Goal: Task Accomplishment & Management: Complete application form

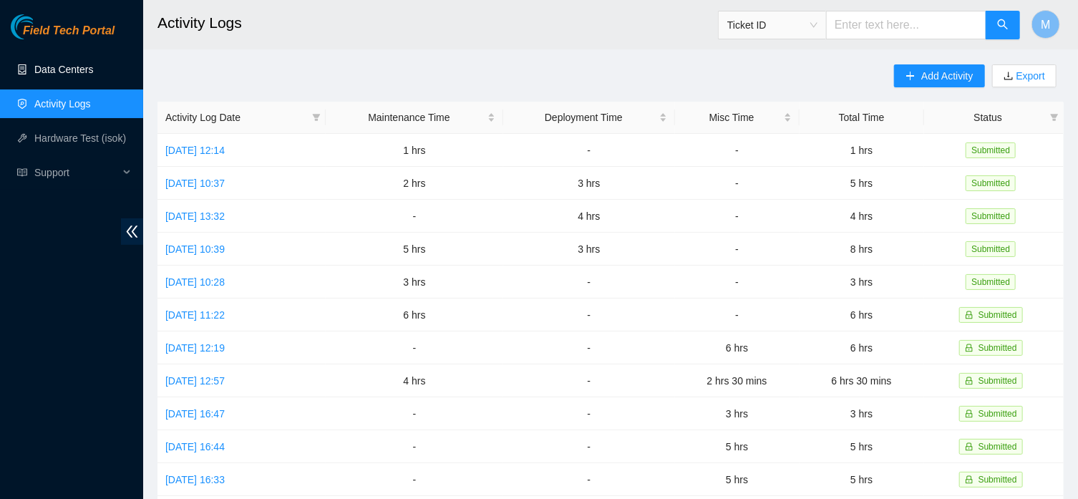
click at [45, 66] on link "Data Centers" at bounding box center [63, 69] width 59 height 11
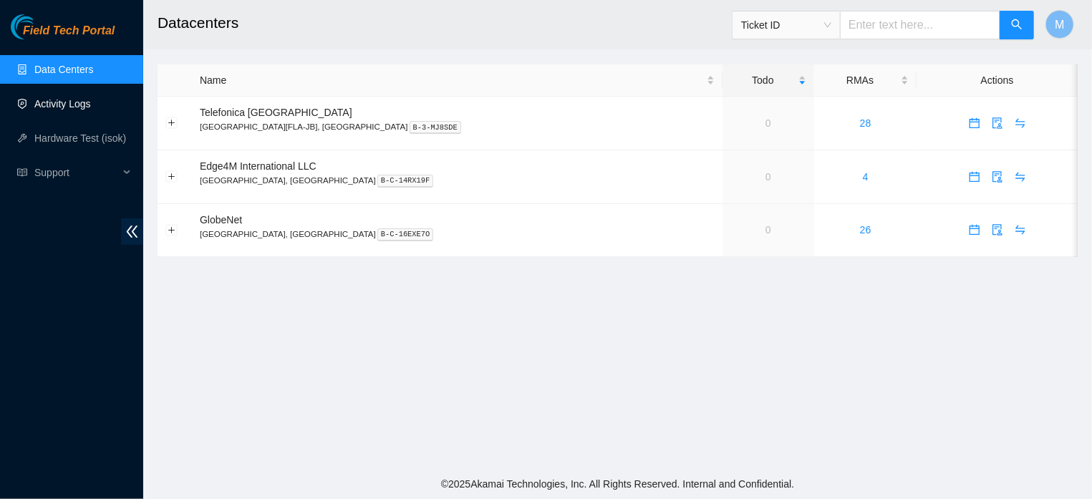
click at [80, 103] on link "Activity Logs" at bounding box center [62, 103] width 57 height 11
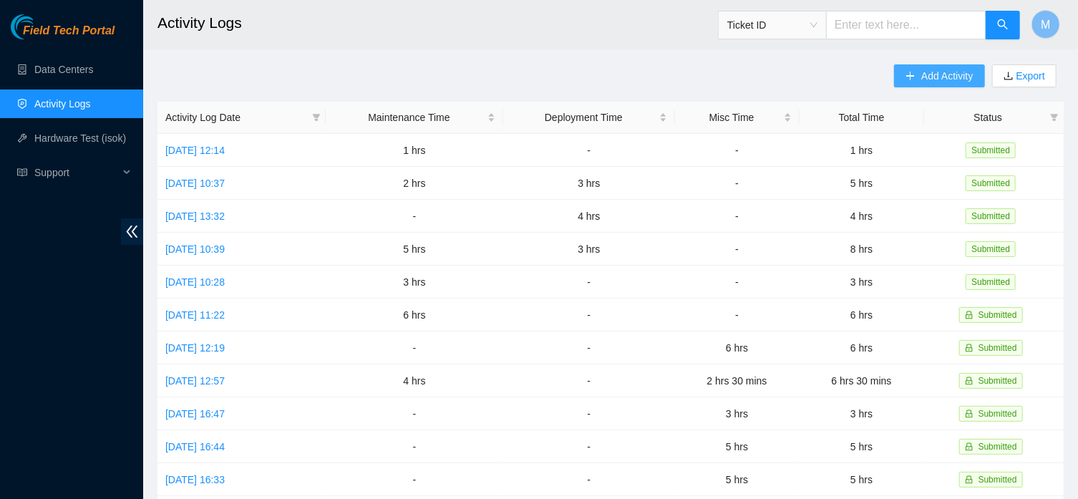
click at [911, 75] on icon "plus" at bounding box center [910, 76] width 10 height 10
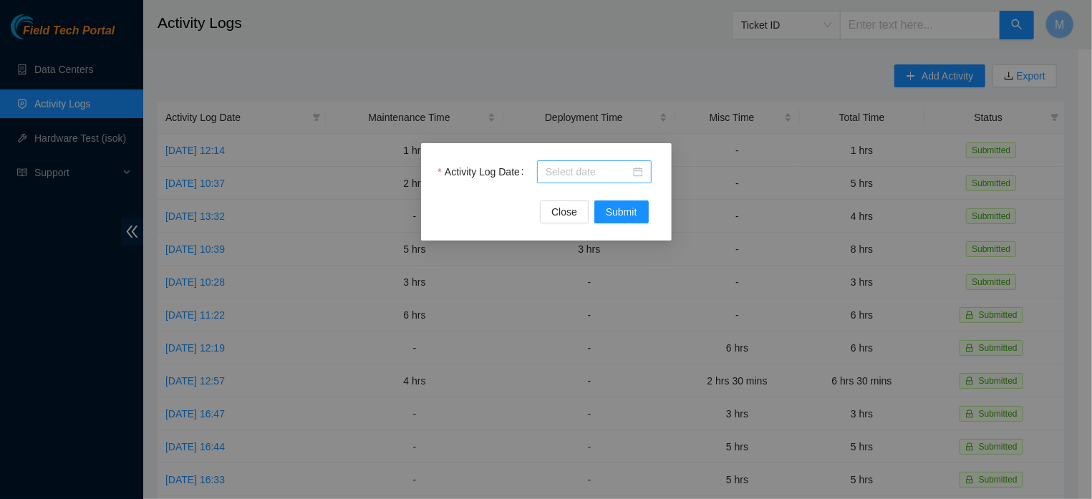
click at [638, 174] on div at bounding box center [593, 172] width 97 height 16
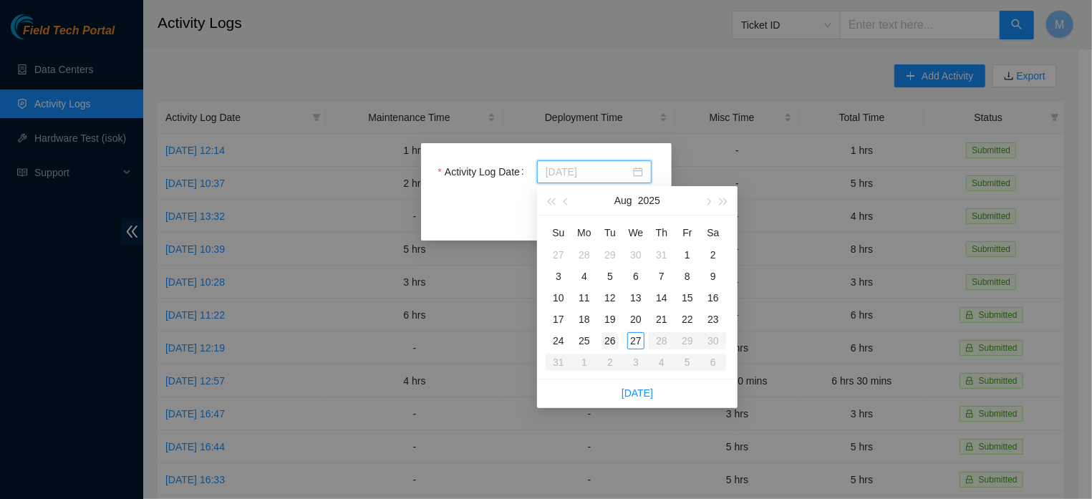
type input "[DATE]"
click at [609, 335] on div "26" at bounding box center [609, 340] width 17 height 17
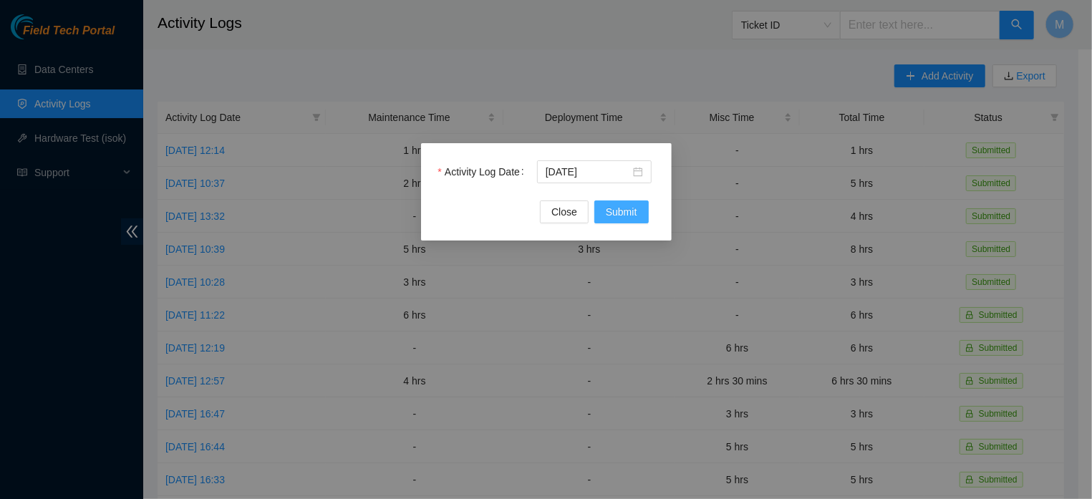
click at [616, 213] on span "Submit" at bounding box center [621, 212] width 31 height 16
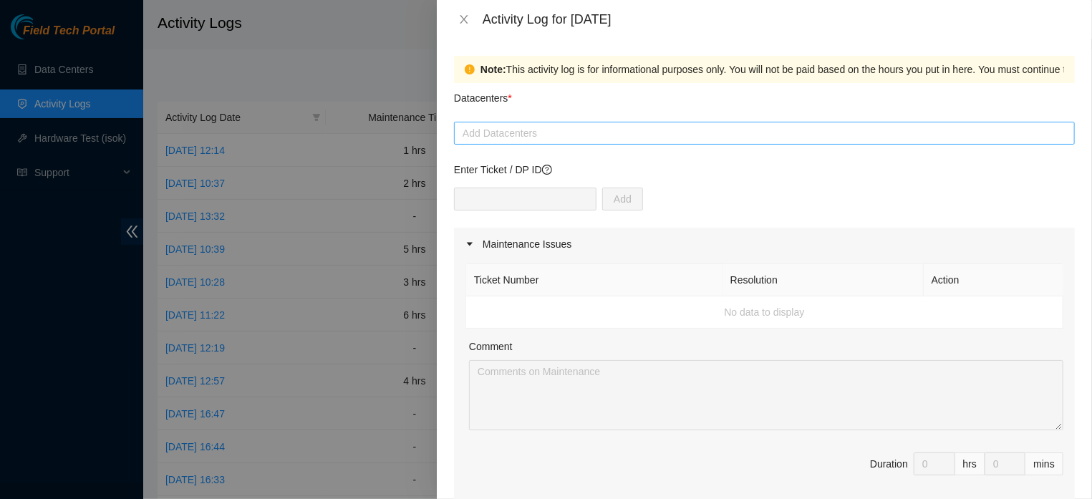
click at [591, 132] on div at bounding box center [763, 133] width 613 height 17
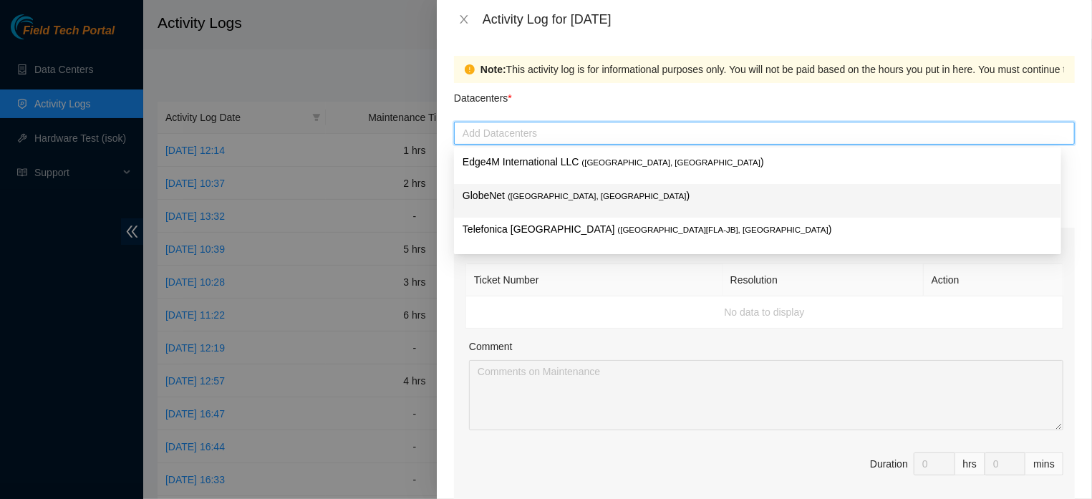
click at [535, 197] on span "( [GEOGRAPHIC_DATA], [GEOGRAPHIC_DATA]" at bounding box center [596, 196] width 179 height 9
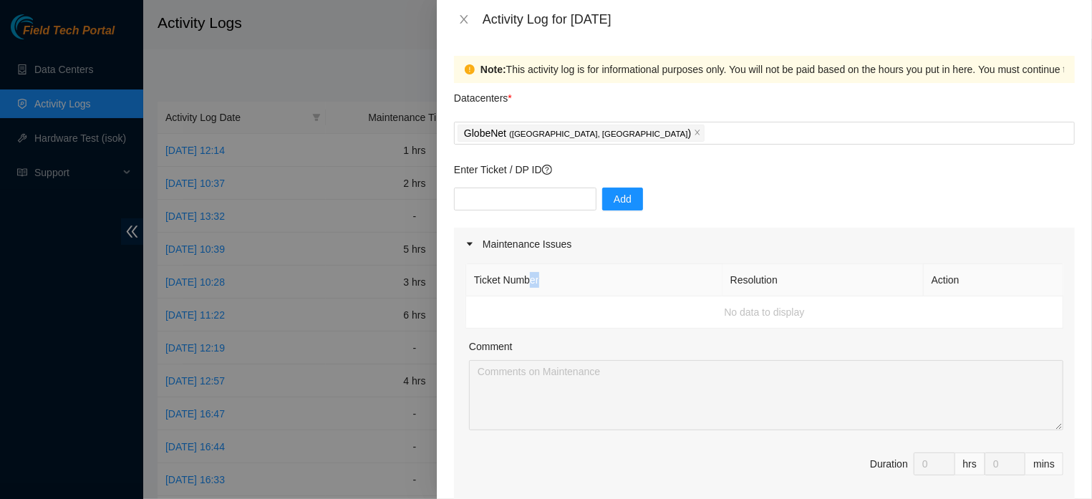
drag, startPoint x: 532, startPoint y: 273, endPoint x: 569, endPoint y: 275, distance: 37.2
click at [569, 275] on th "Ticket Number" at bounding box center [594, 280] width 256 height 32
click at [510, 199] on input "text" at bounding box center [525, 199] width 142 height 23
paste input "DP82962"
type input "DP82962"
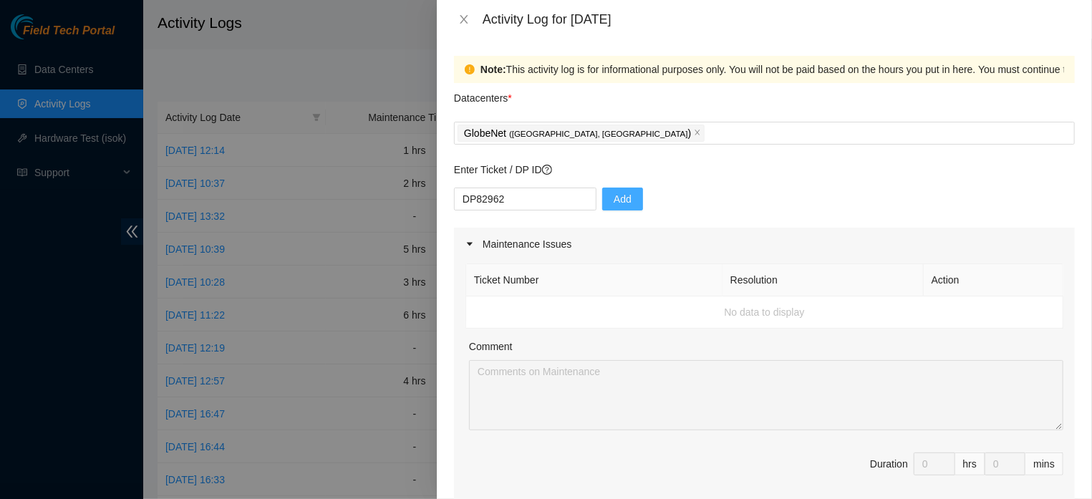
click at [624, 198] on span "Add" at bounding box center [622, 199] width 18 height 16
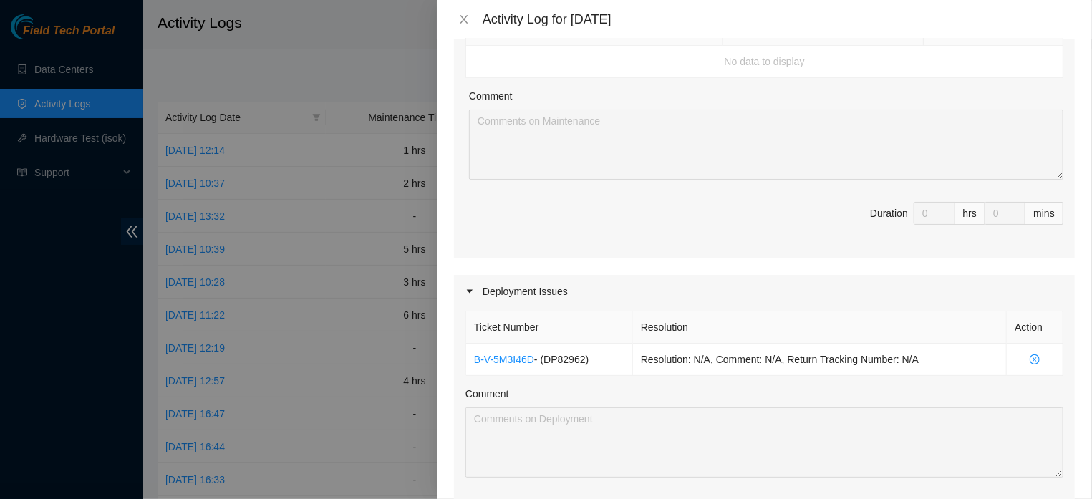
scroll to position [369, 0]
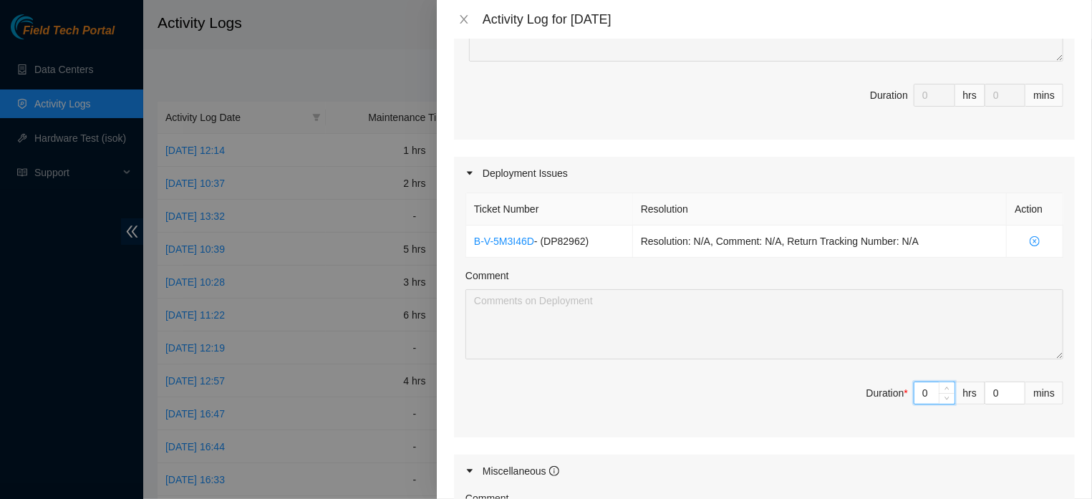
drag, startPoint x: 917, startPoint y: 421, endPoint x: 898, endPoint y: 423, distance: 18.7
click at [914, 404] on input "0" at bounding box center [934, 392] width 40 height 21
type input "5"
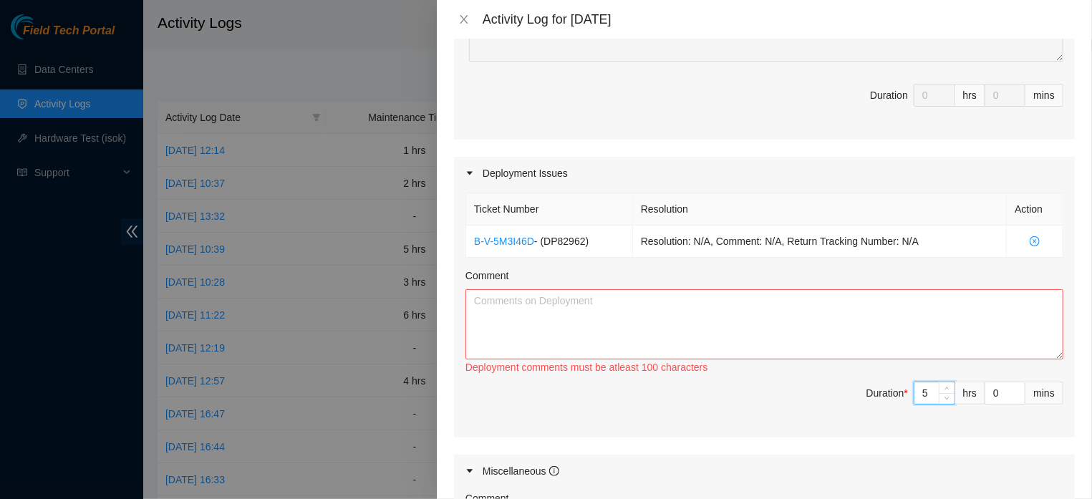
type input "5"
click at [581, 333] on textarea "Comment" at bounding box center [764, 324] width 598 height 70
paste textarea "DP82962 CONTINUED RACK INSTALLATION: FLZ.[PHONE_NUMBER]. PREPARING AND APPLYING…"
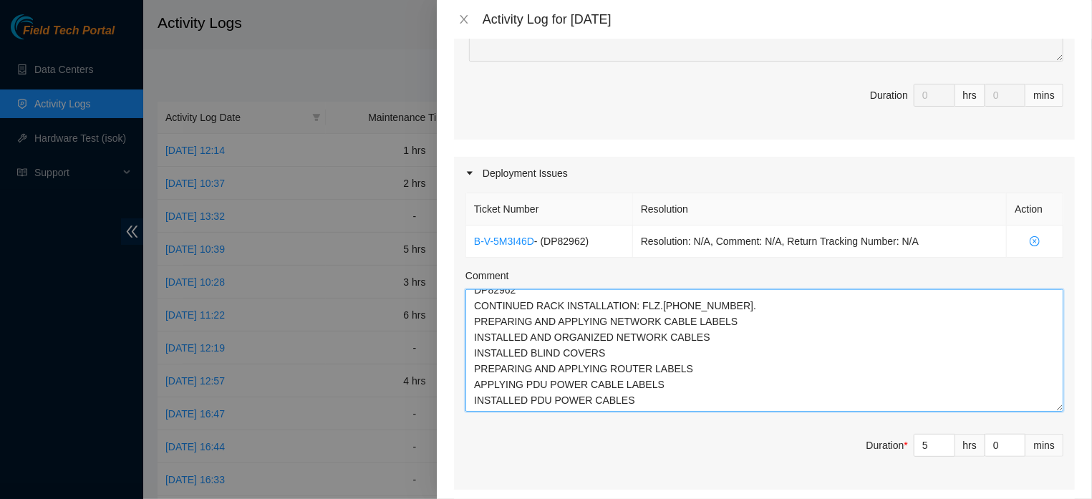
scroll to position [5, 0]
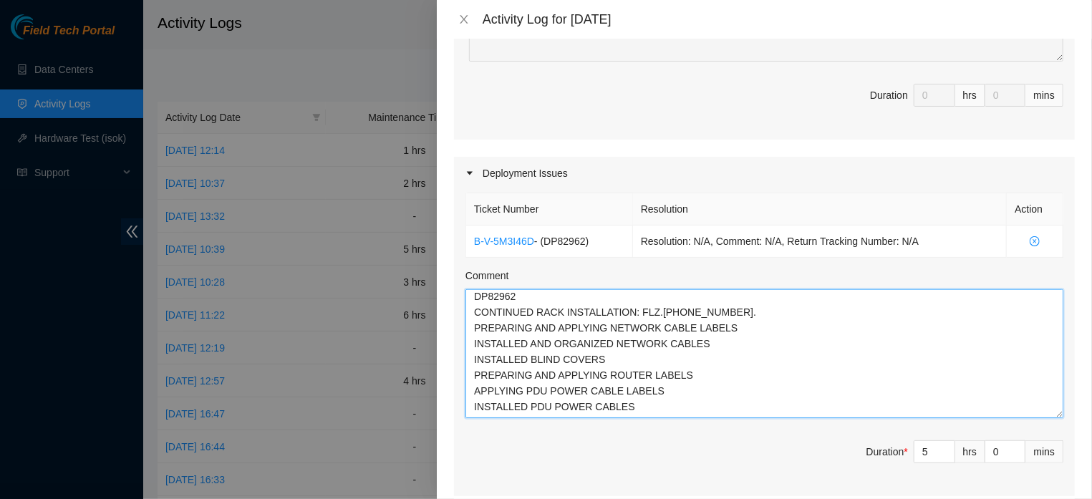
drag, startPoint x: 1041, startPoint y: 382, endPoint x: 1059, endPoint y: 427, distance: 48.1
click at [1059, 418] on textarea "DP82962 CONTINUED RACK INSTALLATION: FLZ.[PHONE_NUMBER]. PREPARING AND APPLYING…" at bounding box center [764, 353] width 598 height 129
type textarea "DP82962 CONTINUED RACK INSTALLATION: FLZ.[PHONE_NUMBER]. PREPARING AND APPLYING…"
click at [1059, 427] on div "Ticket Number Resolution Action B-V-5M3I46D - ( DP82962 ) Resolution: N/A, Comm…" at bounding box center [764, 343] width 621 height 306
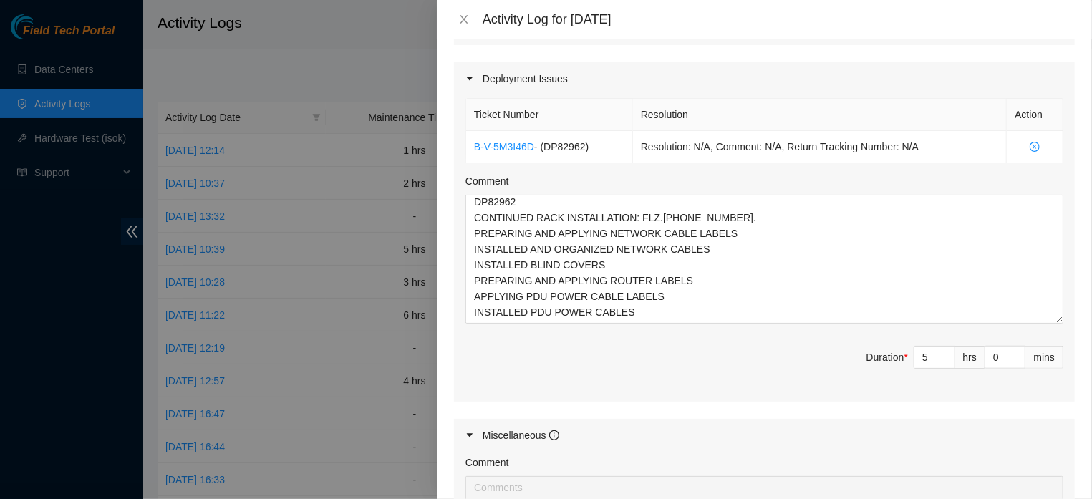
scroll to position [399, 0]
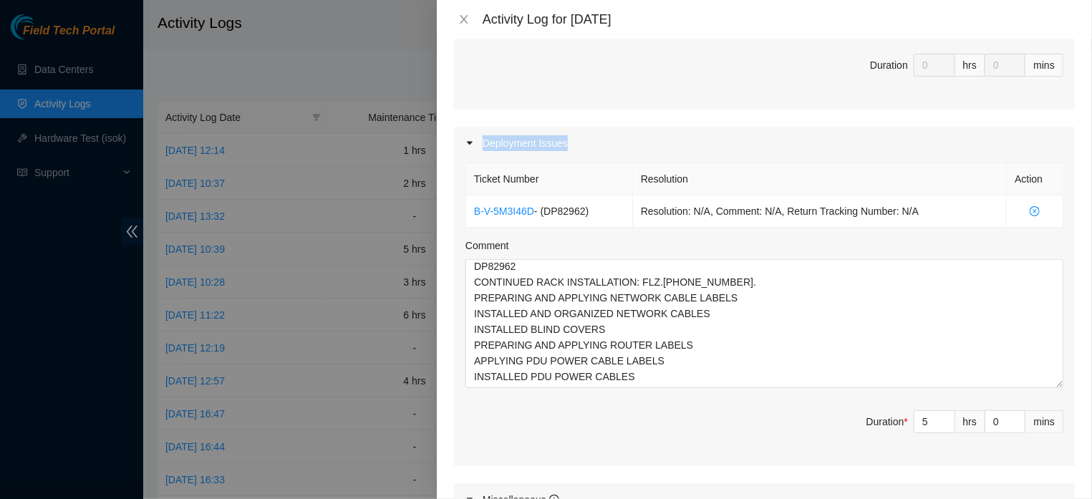
drag, startPoint x: 570, startPoint y: 157, endPoint x: 479, endPoint y: 161, distance: 91.7
click at [479, 160] on div "Deployment Issues" at bounding box center [764, 143] width 621 height 33
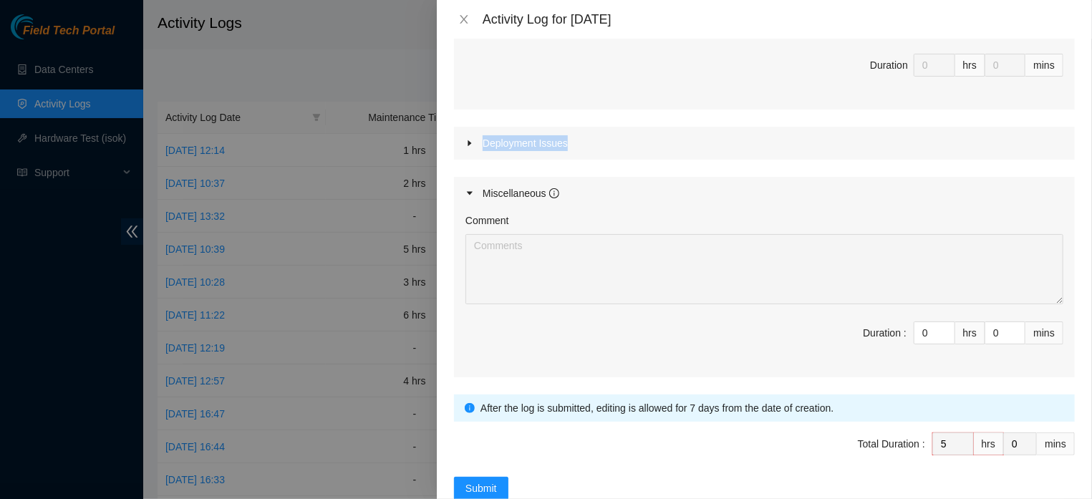
copy div "Deployment Issues"
click at [465, 157] on div "Deployment Issues" at bounding box center [764, 143] width 621 height 33
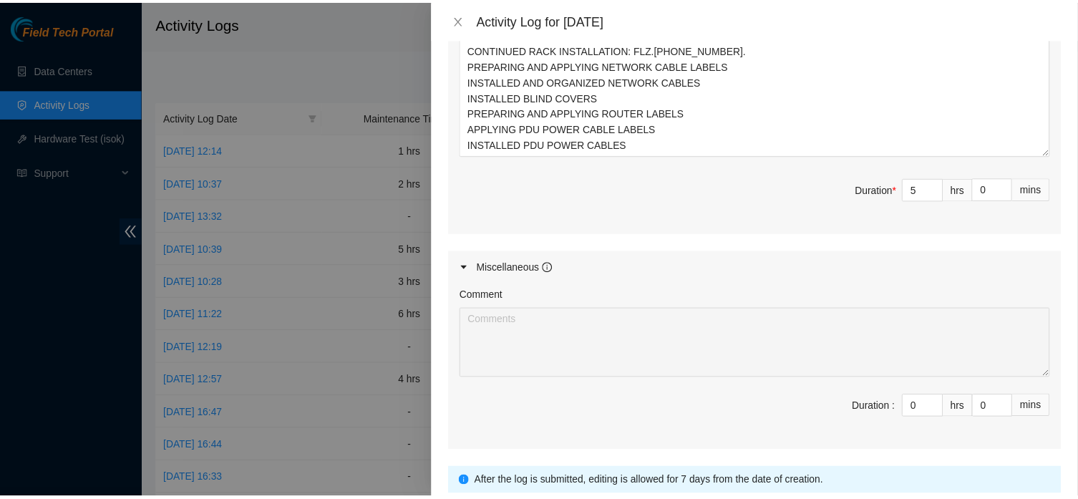
scroll to position [752, 0]
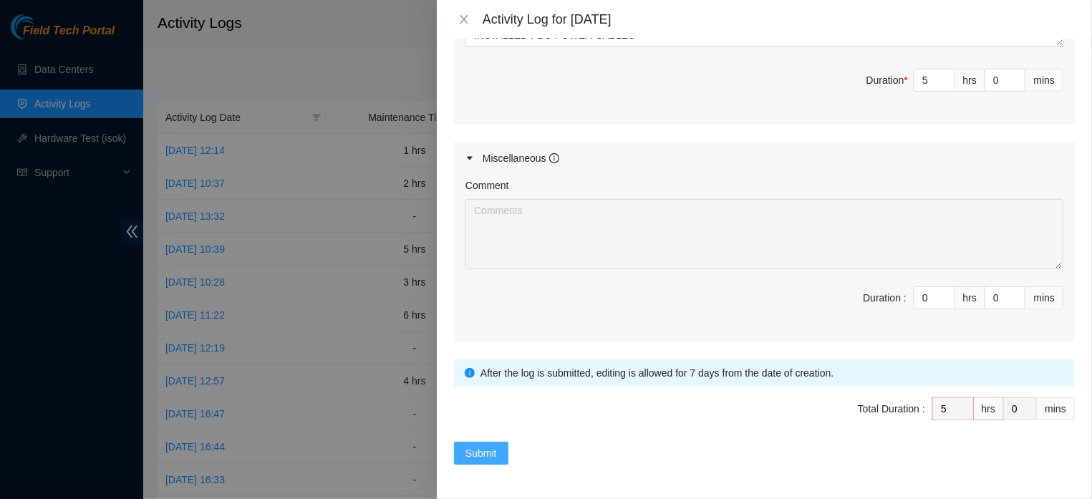
click at [487, 461] on span "Submit" at bounding box center [480, 453] width 31 height 16
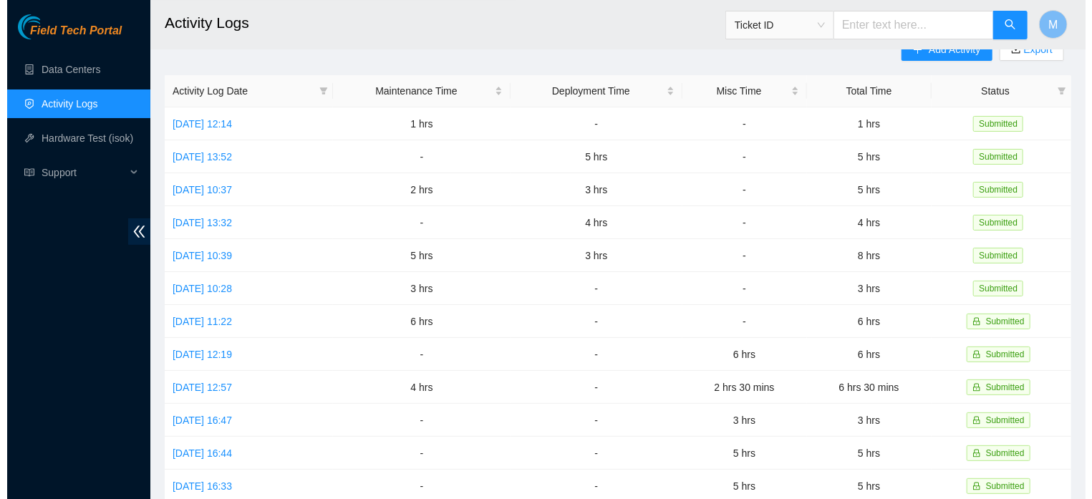
scroll to position [0, 0]
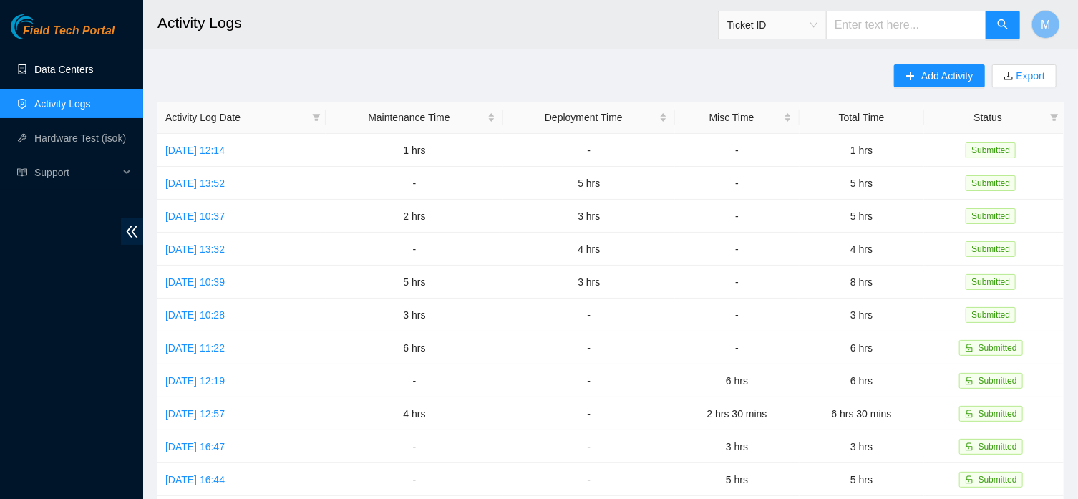
click at [73, 69] on link "Data Centers" at bounding box center [63, 69] width 59 height 11
